Goal: Transaction & Acquisition: Download file/media

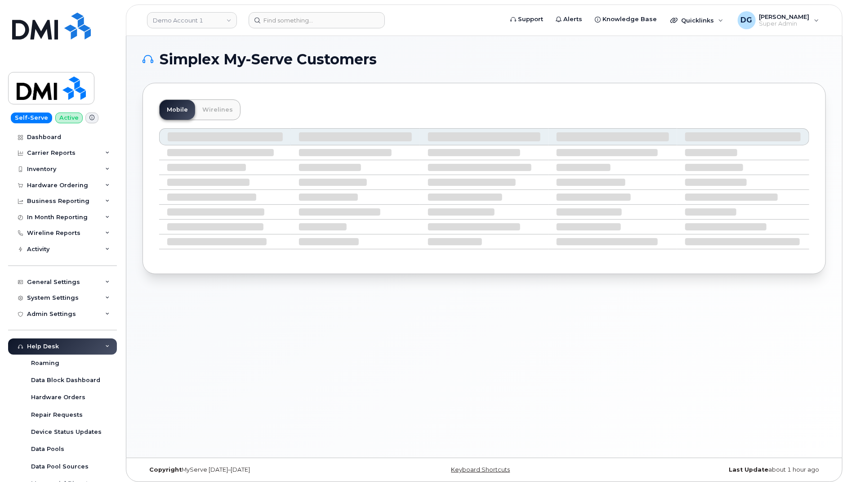
click at [83, 343] on div "Help Desk" at bounding box center [62, 346] width 109 height 16
click at [83, 156] on div "Carrier Reports" at bounding box center [62, 153] width 109 height 16
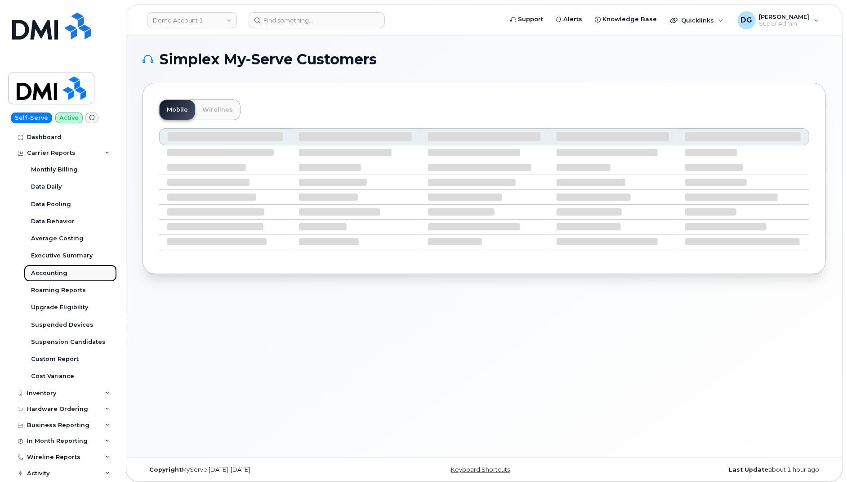
click at [76, 273] on link "Accounting" at bounding box center [70, 272] width 93 height 17
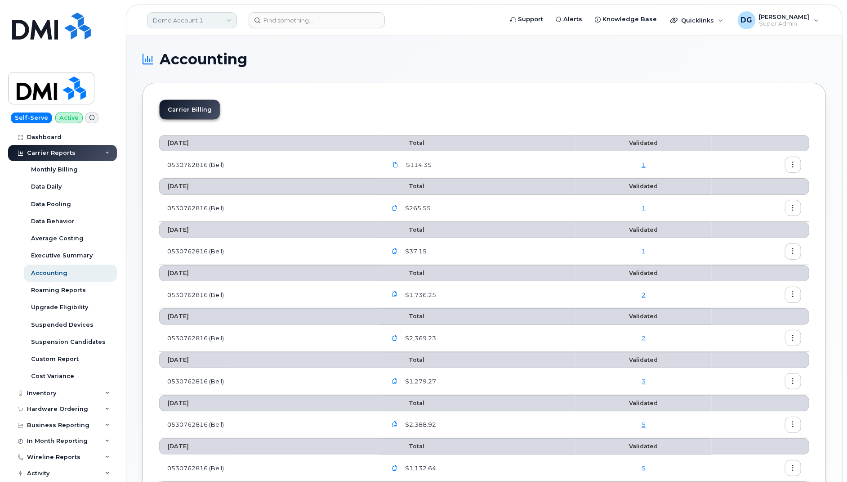
click at [211, 16] on link "Demo Account 1" at bounding box center [192, 20] width 90 height 16
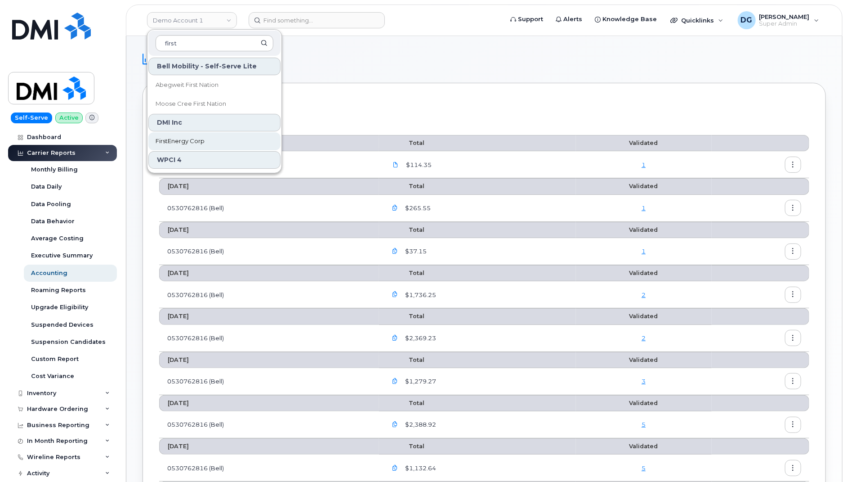
type input "first"
click at [202, 144] on link "FirstEnergy Corp" at bounding box center [214, 141] width 132 height 18
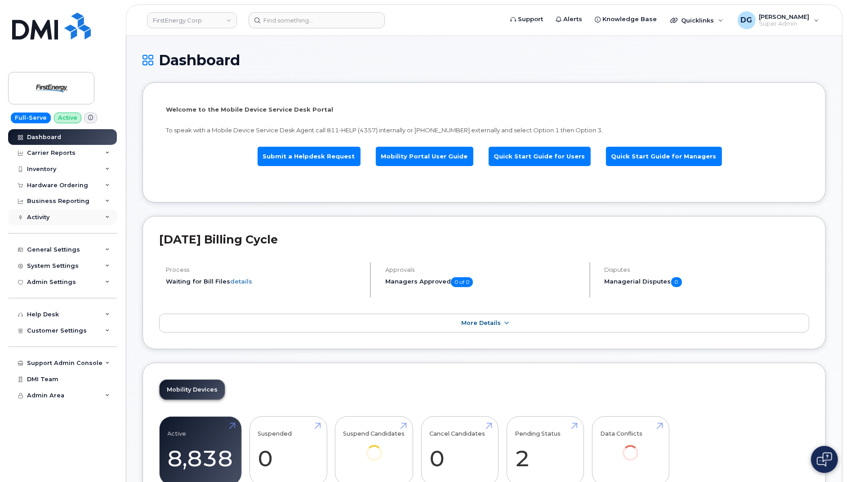
click at [81, 216] on div "Activity" at bounding box center [62, 217] width 109 height 16
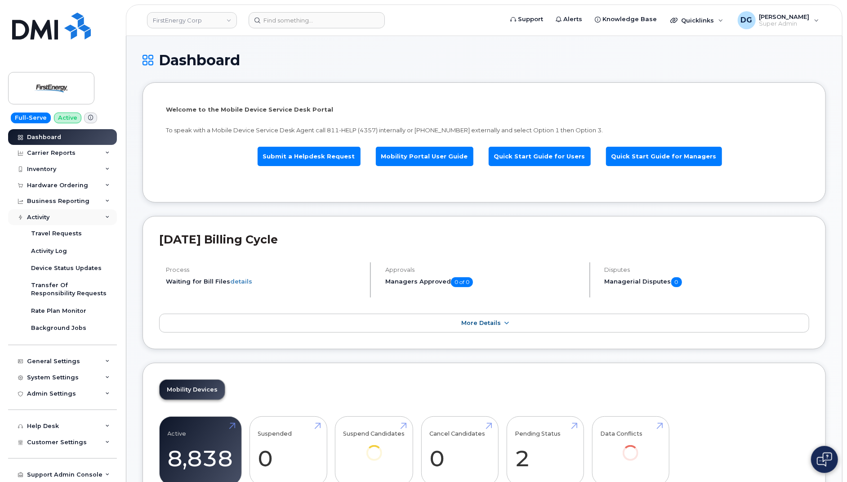
click at [81, 216] on div "Activity" at bounding box center [62, 217] width 109 height 16
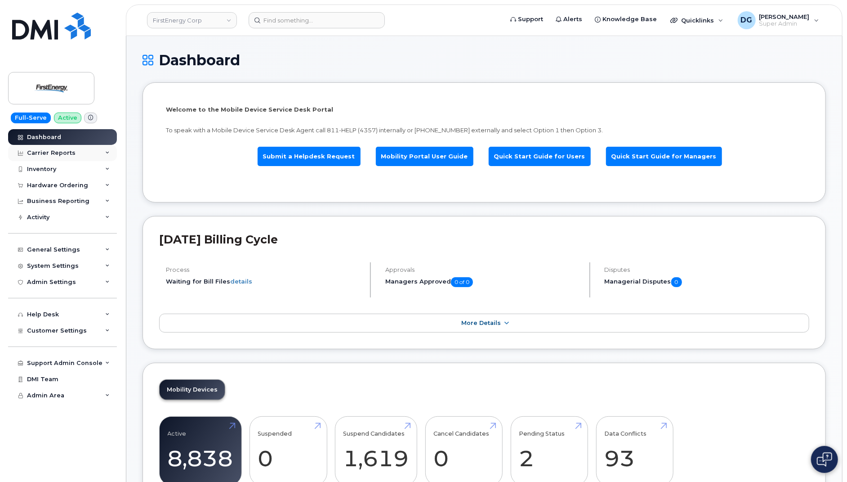
click at [88, 154] on div "Carrier Reports" at bounding box center [62, 153] width 109 height 16
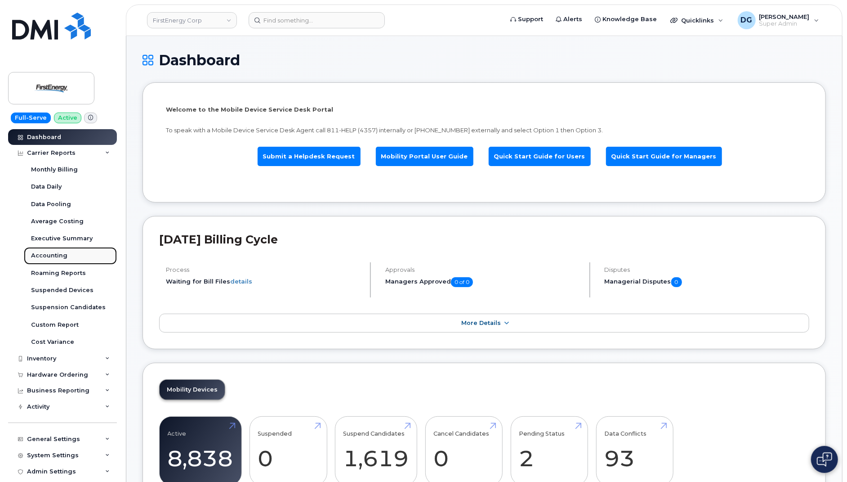
click at [67, 254] on link "Accounting" at bounding box center [70, 255] width 93 height 17
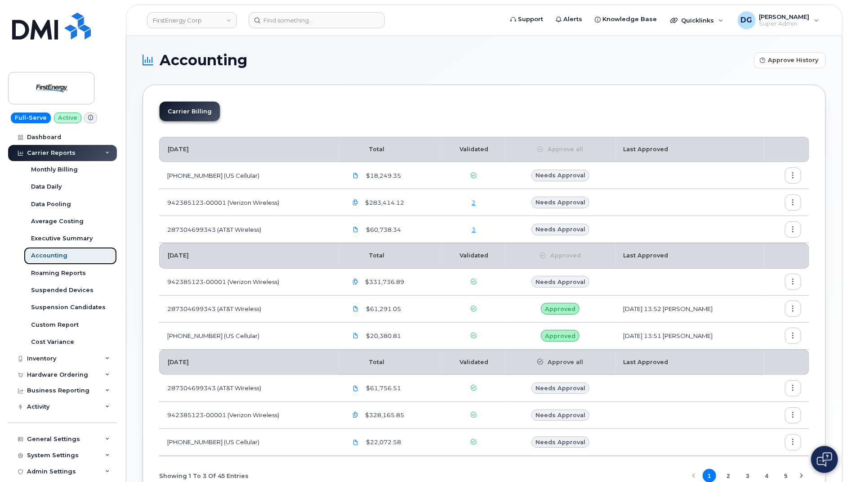
scroll to position [45, 0]
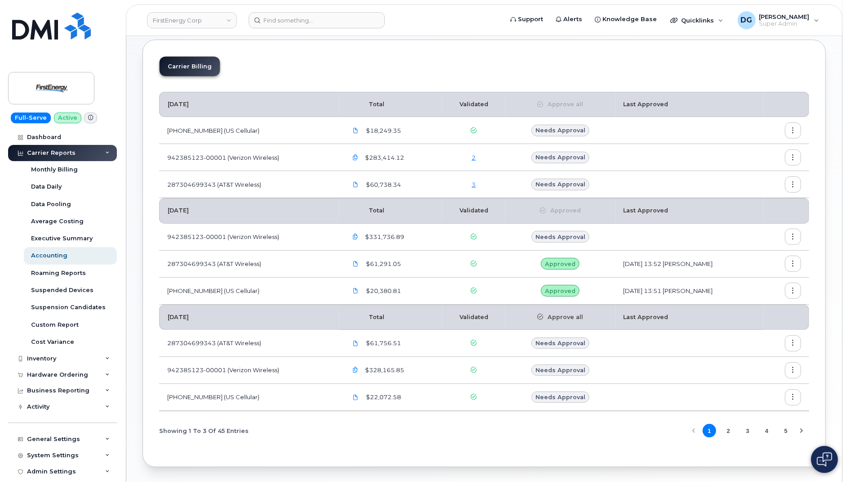
click at [794, 234] on icon "button" at bounding box center [794, 237] width 6 height 6
click at [769, 288] on span "Download" at bounding box center [752, 289] width 35 height 8
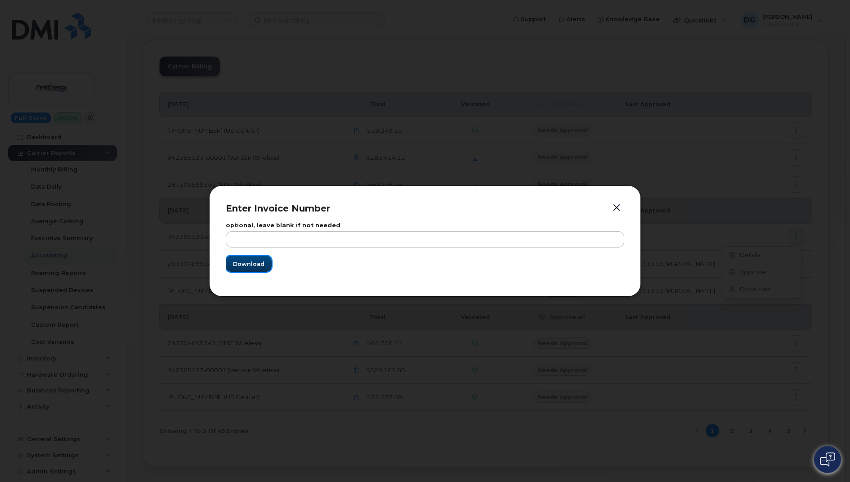
click at [251, 263] on span "Download" at bounding box center [248, 264] width 31 height 9
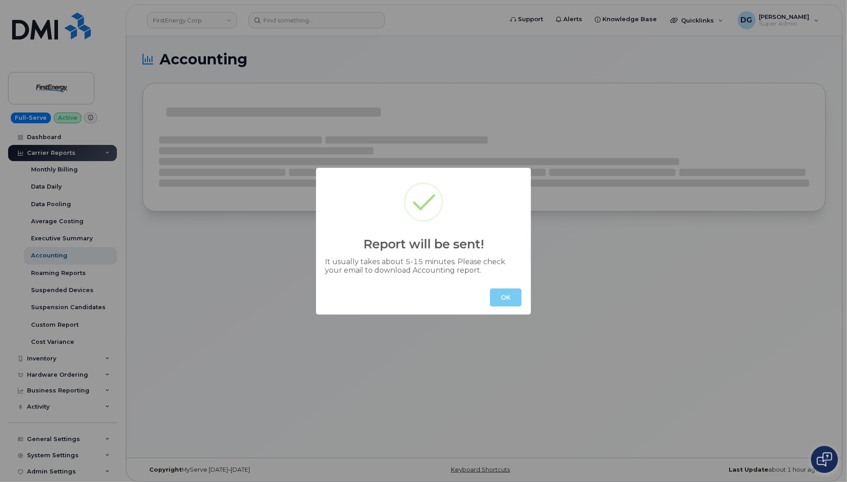
click at [512, 300] on button "OK" at bounding box center [505, 297] width 31 height 18
